Goal: Task Accomplishment & Management: Manage account settings

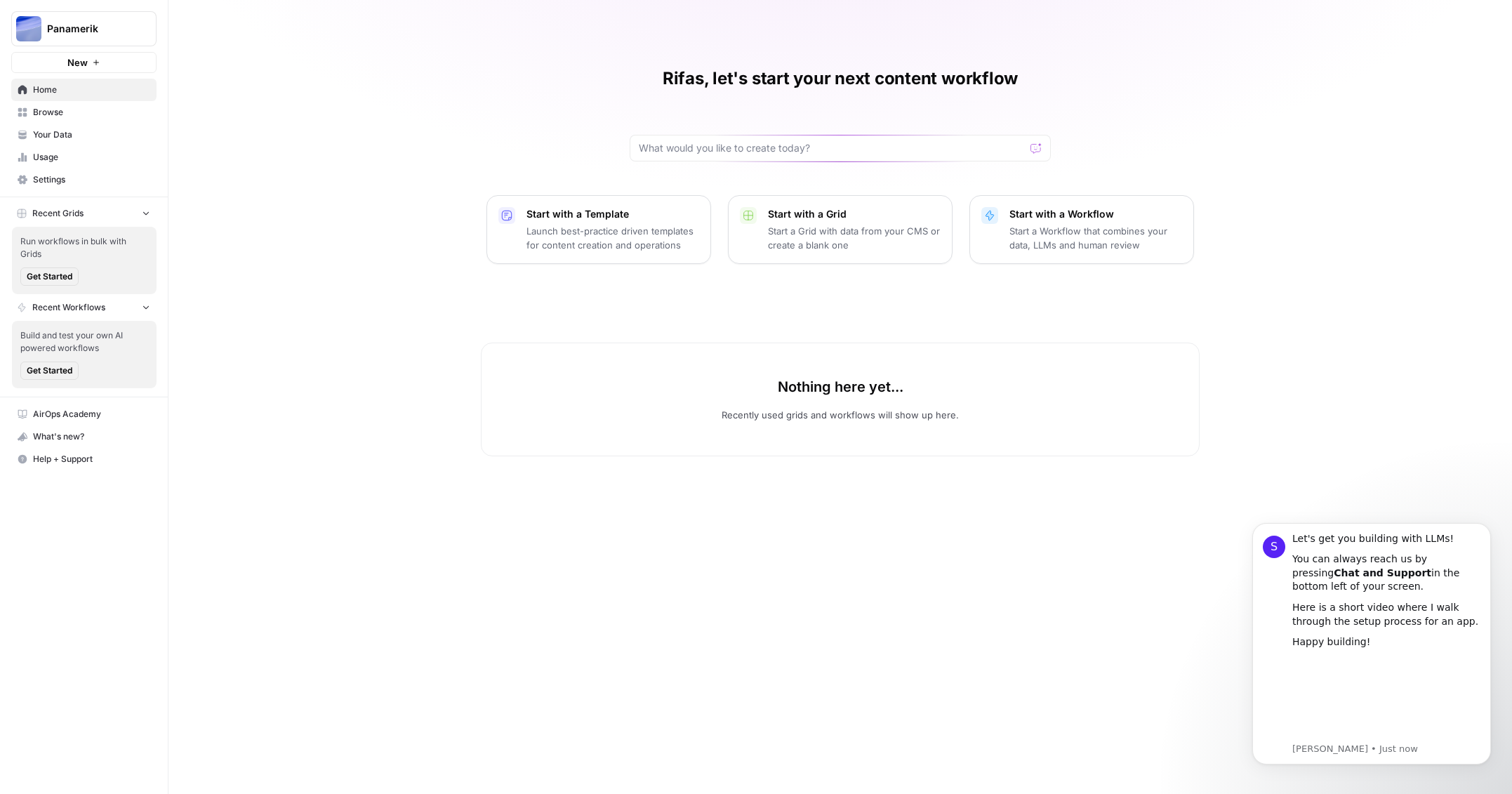
click at [73, 90] on span "Home" at bounding box center [91, 90] width 117 height 13
click at [42, 114] on span "Browse" at bounding box center [91, 112] width 117 height 13
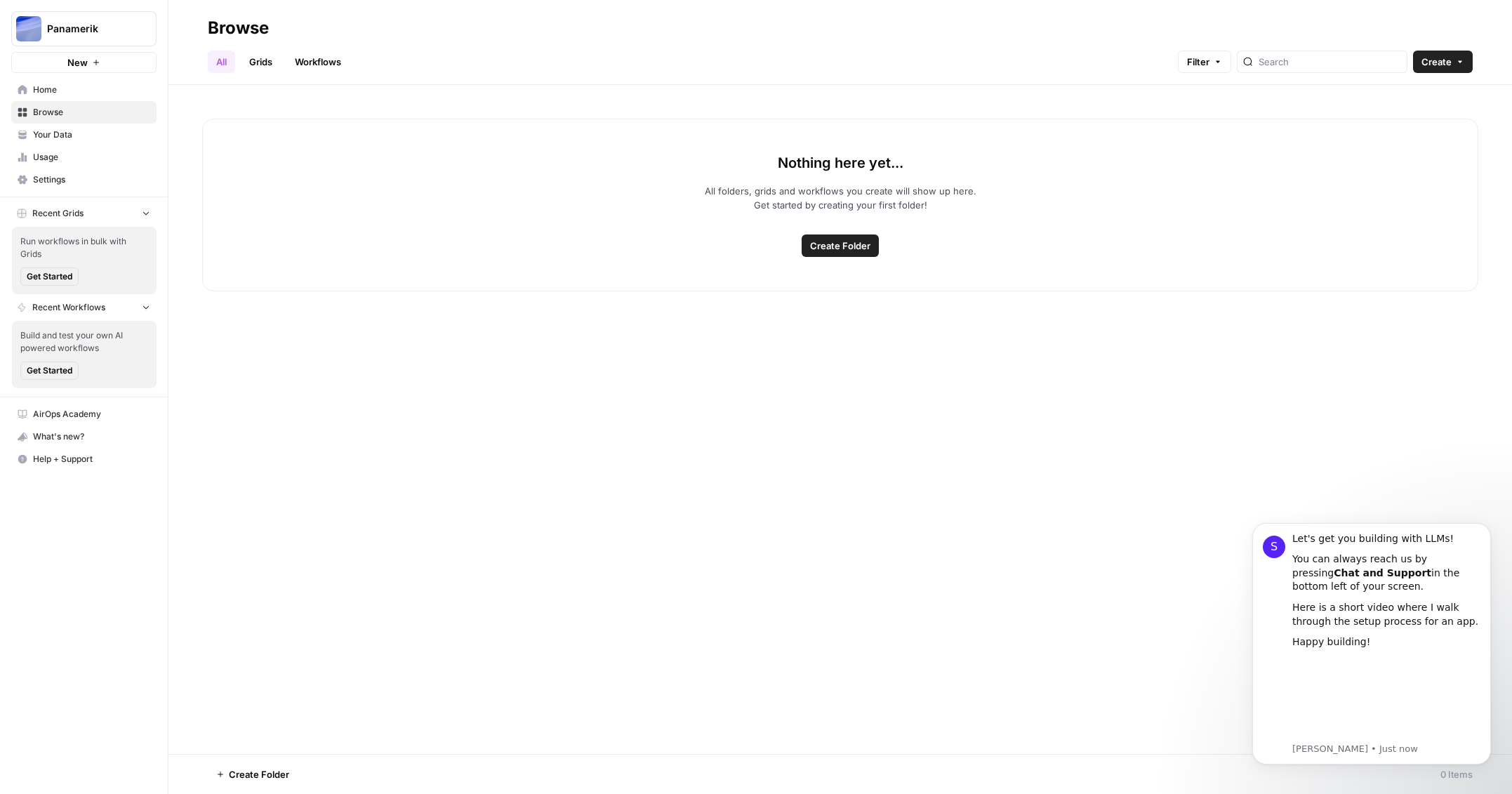
click at [132, 29] on span "Panamerik" at bounding box center [89, 29] width 85 height 14
click at [82, 73] on input "search" at bounding box center [135, 68] width 190 height 14
click at [379, 460] on div "Nothing here yet... All folders, grids and workflows you create will show up he…" at bounding box center [840, 419] width 1344 height 669
click at [100, 36] on button "Panamerik" at bounding box center [84, 29] width 145 height 35
click at [62, 161] on span "Log Out" at bounding box center [132, 157] width 192 height 14
